Goal: Communication & Community: Answer question/provide support

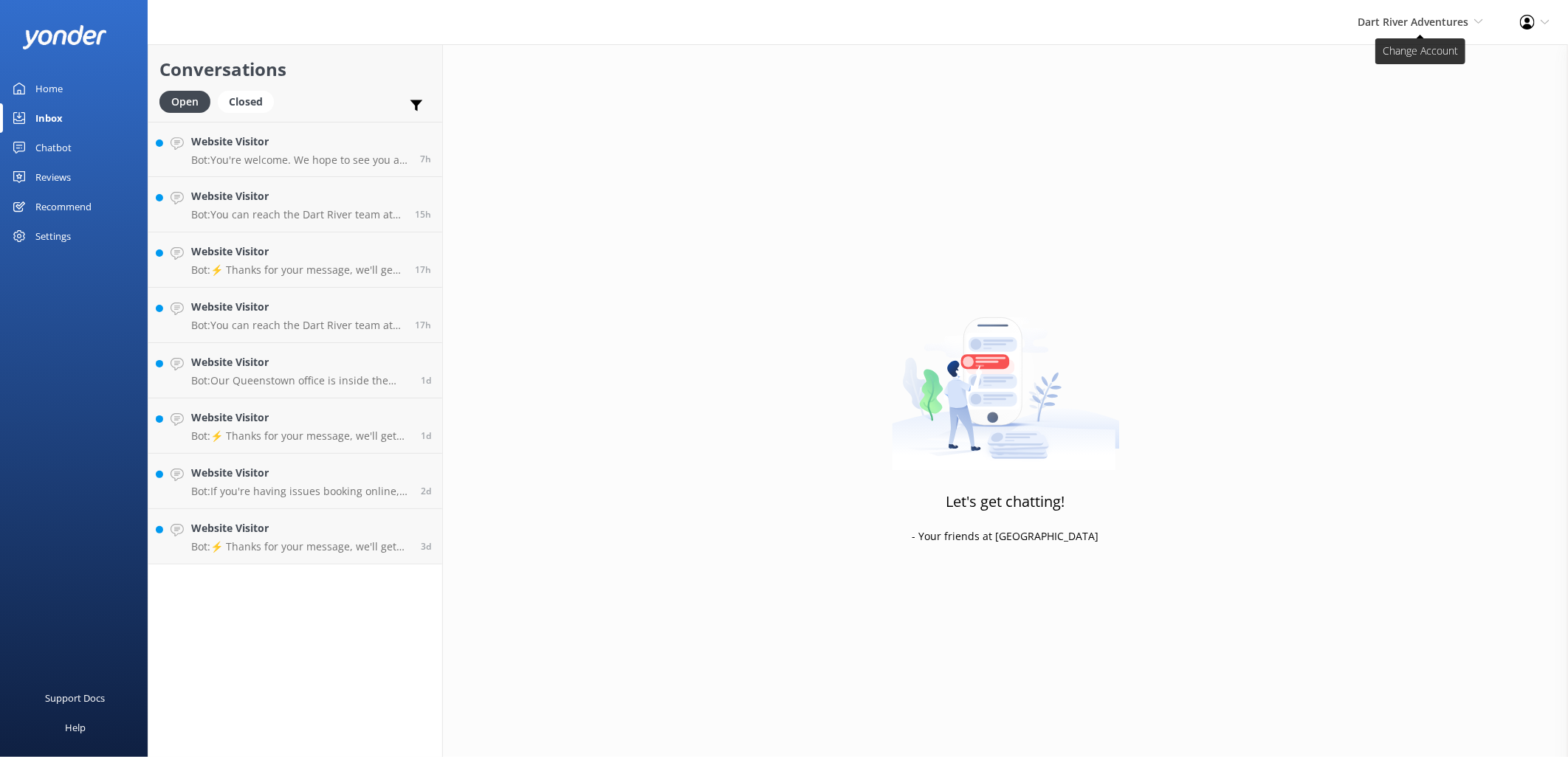
click at [1428, 24] on span "Dart River Adventures" at bounding box center [1413, 22] width 111 height 14
click at [1399, 75] on link "Shotover Jet" at bounding box center [1428, 63] width 147 height 35
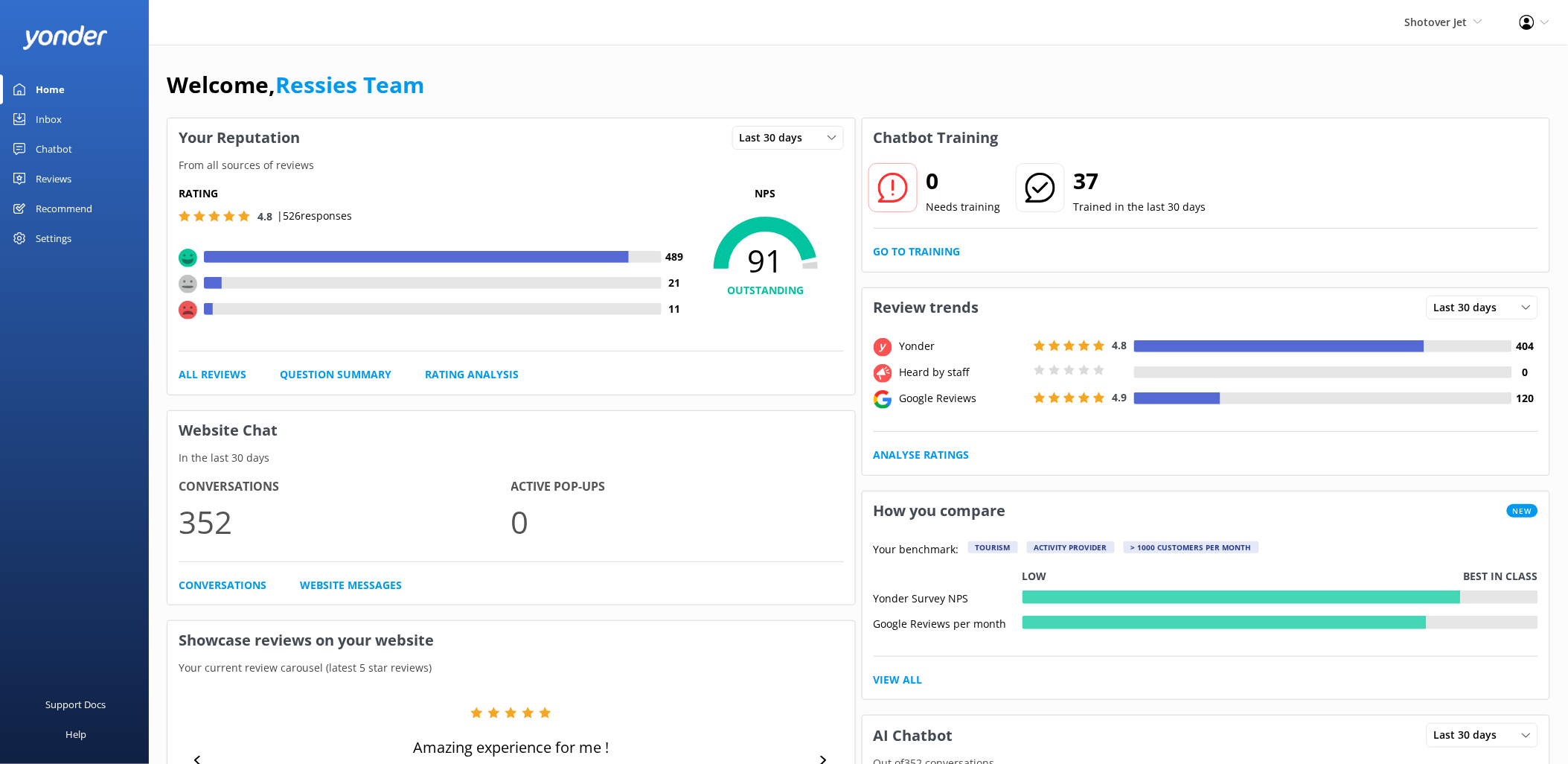
click at [34, 116] on link "Inbox" at bounding box center [74, 119] width 149 height 30
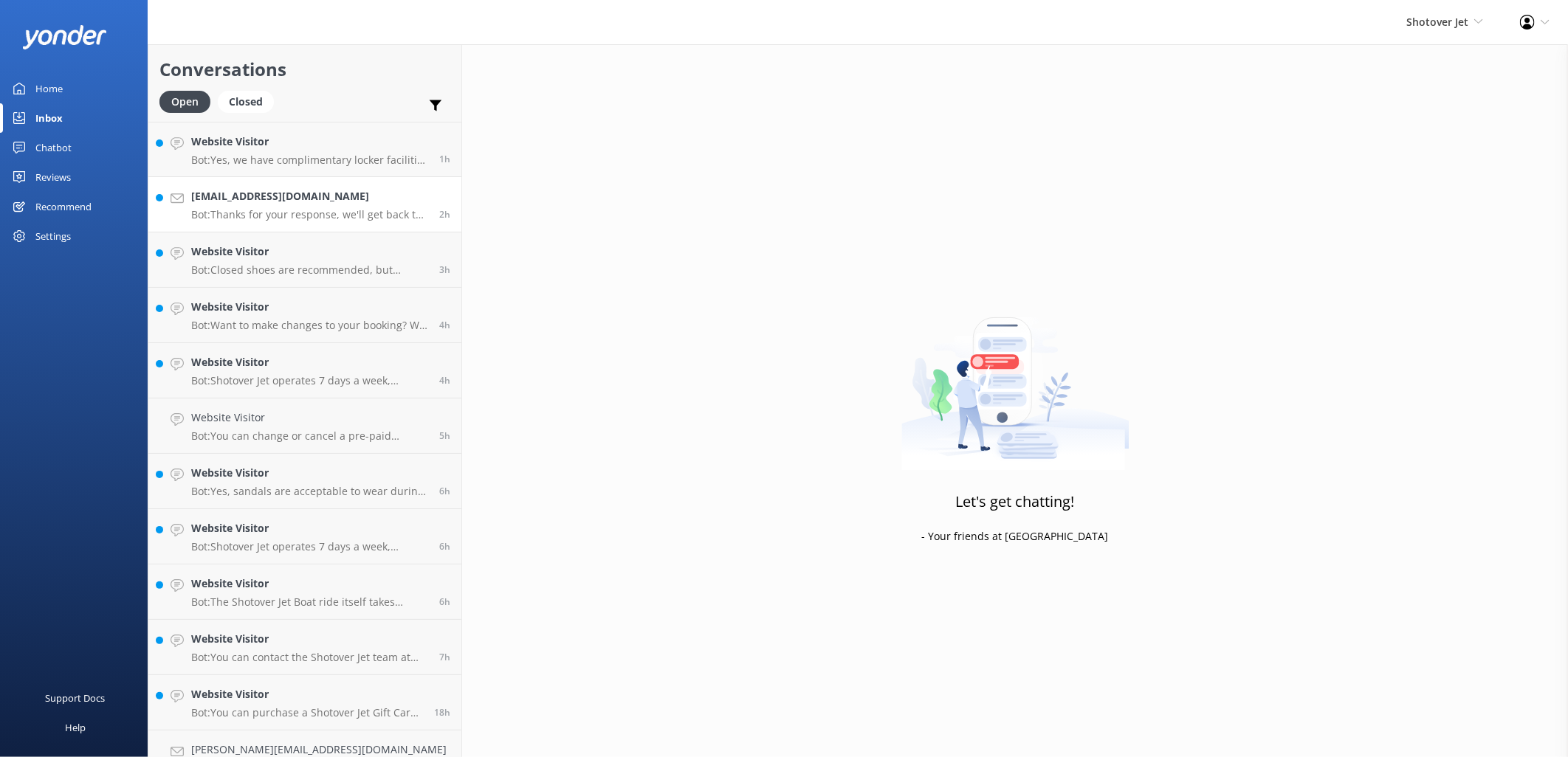
click at [238, 218] on p "Bot: Thanks for your response, we'll get back to you as soon as we can during o…" at bounding box center [309, 214] width 237 height 14
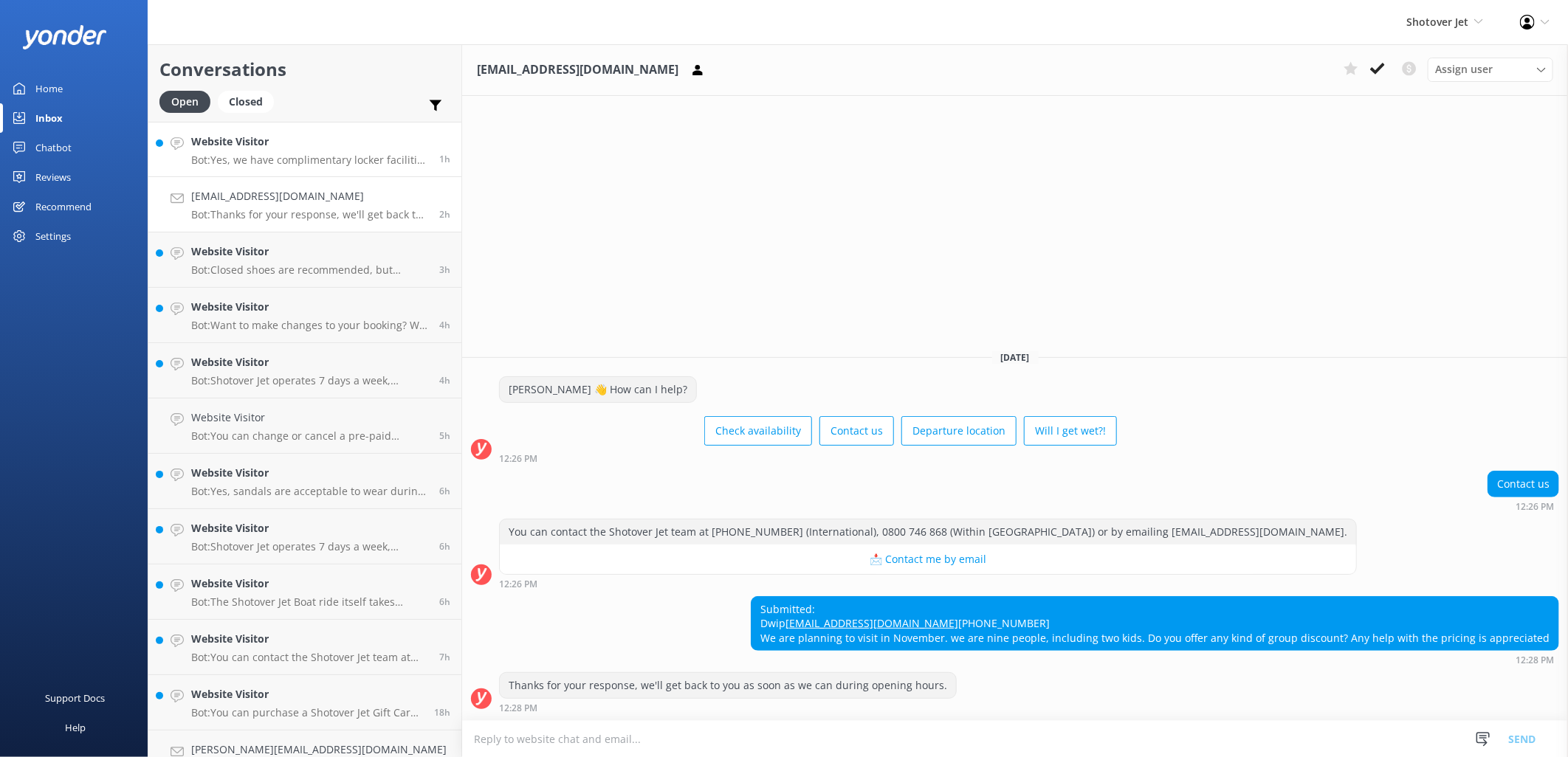
click at [272, 164] on p "Bot: Yes, we have complimentary locker facilities at our Beach Reception Unit j…" at bounding box center [309, 160] width 237 height 14
